Goal: Transaction & Acquisition: Obtain resource

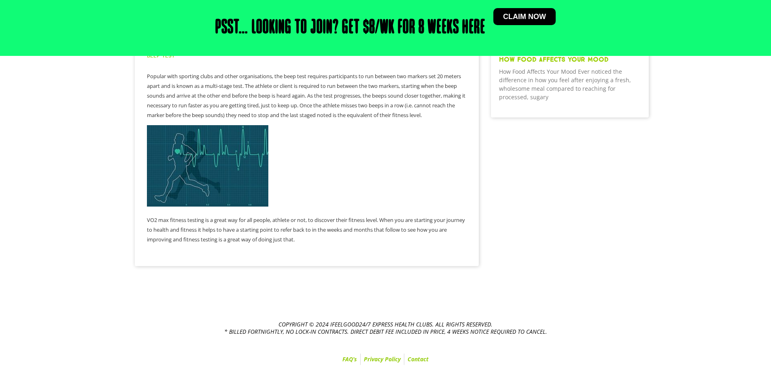
scroll to position [323, 0]
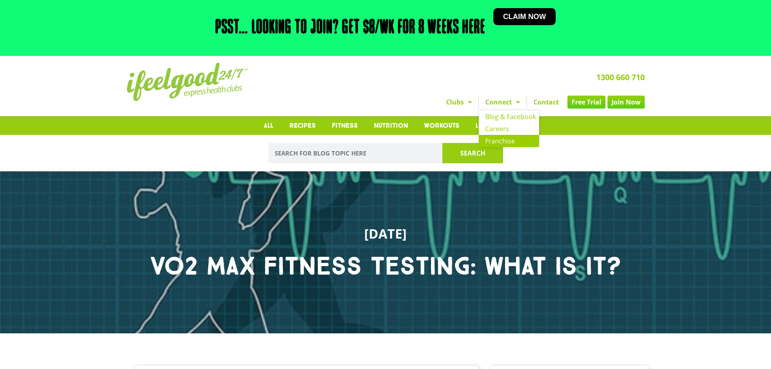
click at [513, 140] on link "Franchise" at bounding box center [509, 141] width 60 height 12
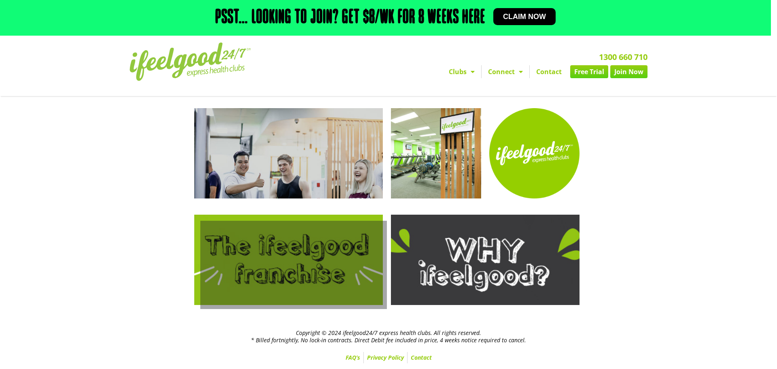
click at [307, 285] on link at bounding box center [288, 260] width 189 height 90
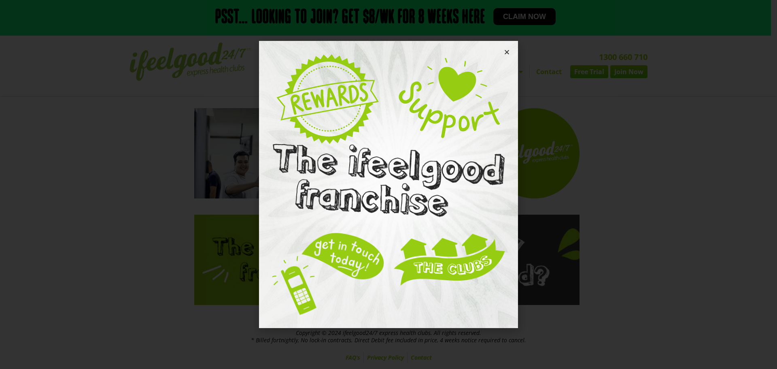
click at [677, 236] on div at bounding box center [388, 184] width 777 height 369
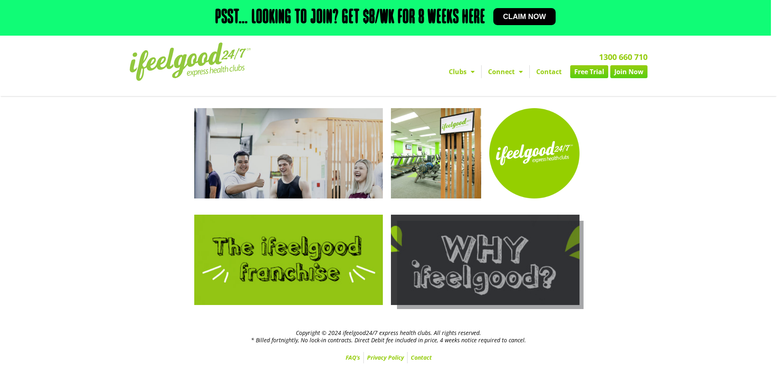
click at [563, 270] on link at bounding box center [485, 260] width 189 height 90
